Goal: Task Accomplishment & Management: Manage account settings

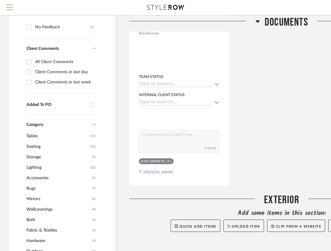
scroll to position [357, 0]
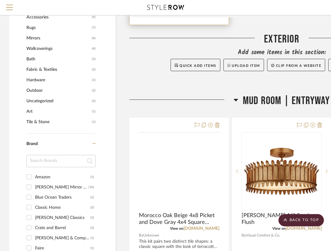
scroll to position [408, 0]
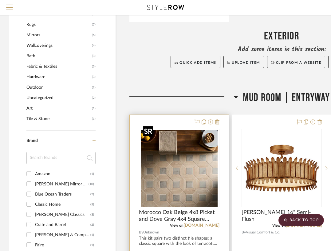
click at [176, 168] on img "0" at bounding box center [179, 167] width 77 height 77
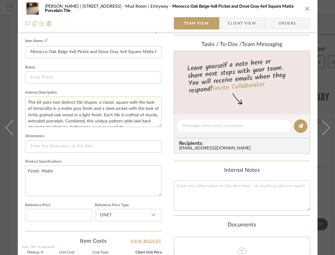
scroll to position [156, 0]
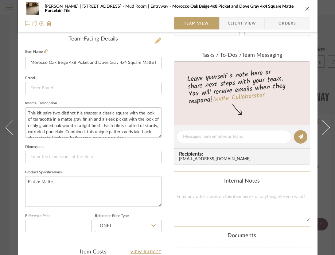
click at [156, 42] on icon at bounding box center [158, 41] width 6 height 6
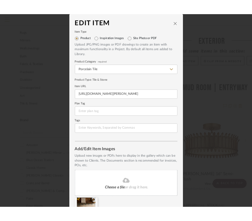
scroll to position [38, 0]
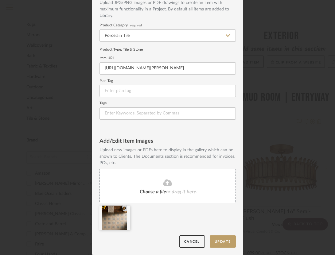
click at [160, 187] on div "Choose a file or drag it here." at bounding box center [168, 186] width 136 height 34
click at [227, 240] on button "Update" at bounding box center [223, 242] width 26 height 13
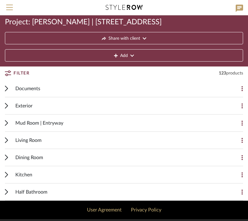
scroll to position [13, 0]
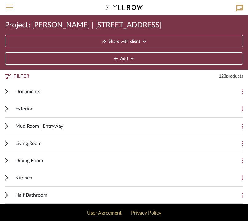
click at [36, 128] on span "Mud Room | Entryway" at bounding box center [39, 125] width 48 height 7
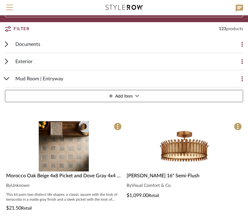
scroll to position [60, 0]
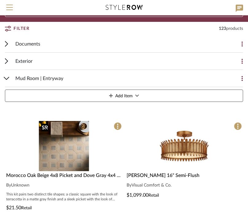
click at [0, 0] on img at bounding box center [0, 0] width 0 height 0
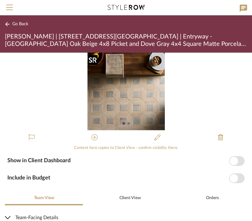
scroll to position [2, 0]
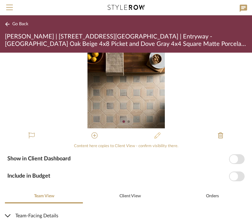
click at [155, 134] on icon at bounding box center [158, 135] width 6 height 6
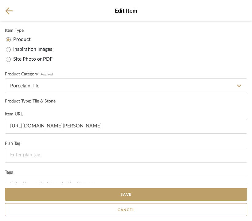
scroll to position [102, 0]
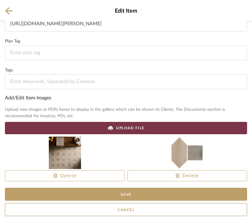
click at [150, 126] on div "UPLOAD FILE" at bounding box center [126, 128] width 243 height 12
